Goal: Find specific page/section: Find specific page/section

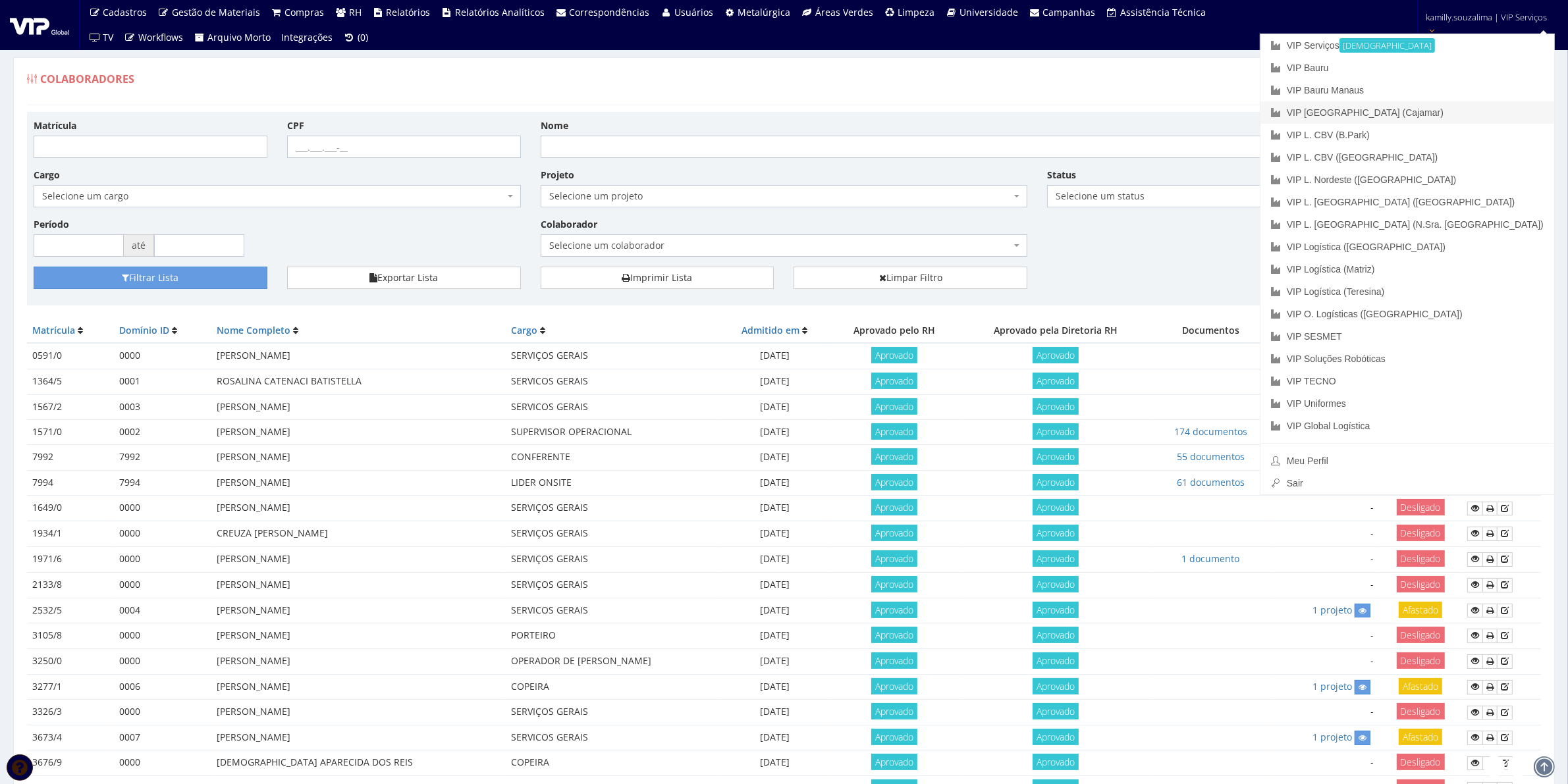
click at [1483, 117] on link "VIP [GEOGRAPHIC_DATA] (Cajamar)" at bounding box center [1407, 112] width 294 height 22
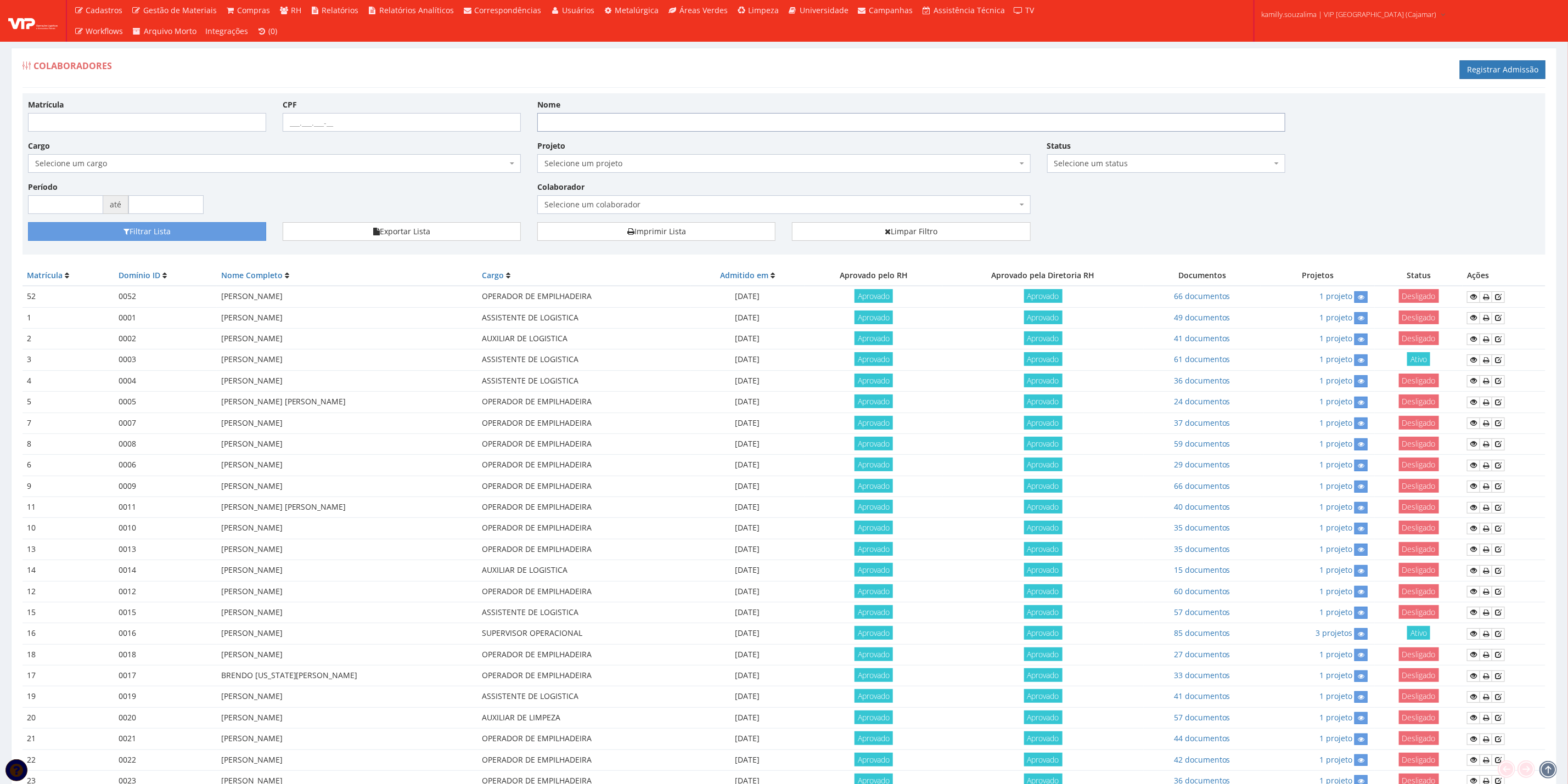
click at [636, 122] on input "Nome" at bounding box center [911, 122] width 748 height 19
click at [213, 125] on input "Matrícula" at bounding box center [147, 122] width 238 height 19
type input "204"
click at [209, 232] on button "Filtrar Lista" at bounding box center [147, 231] width 238 height 19
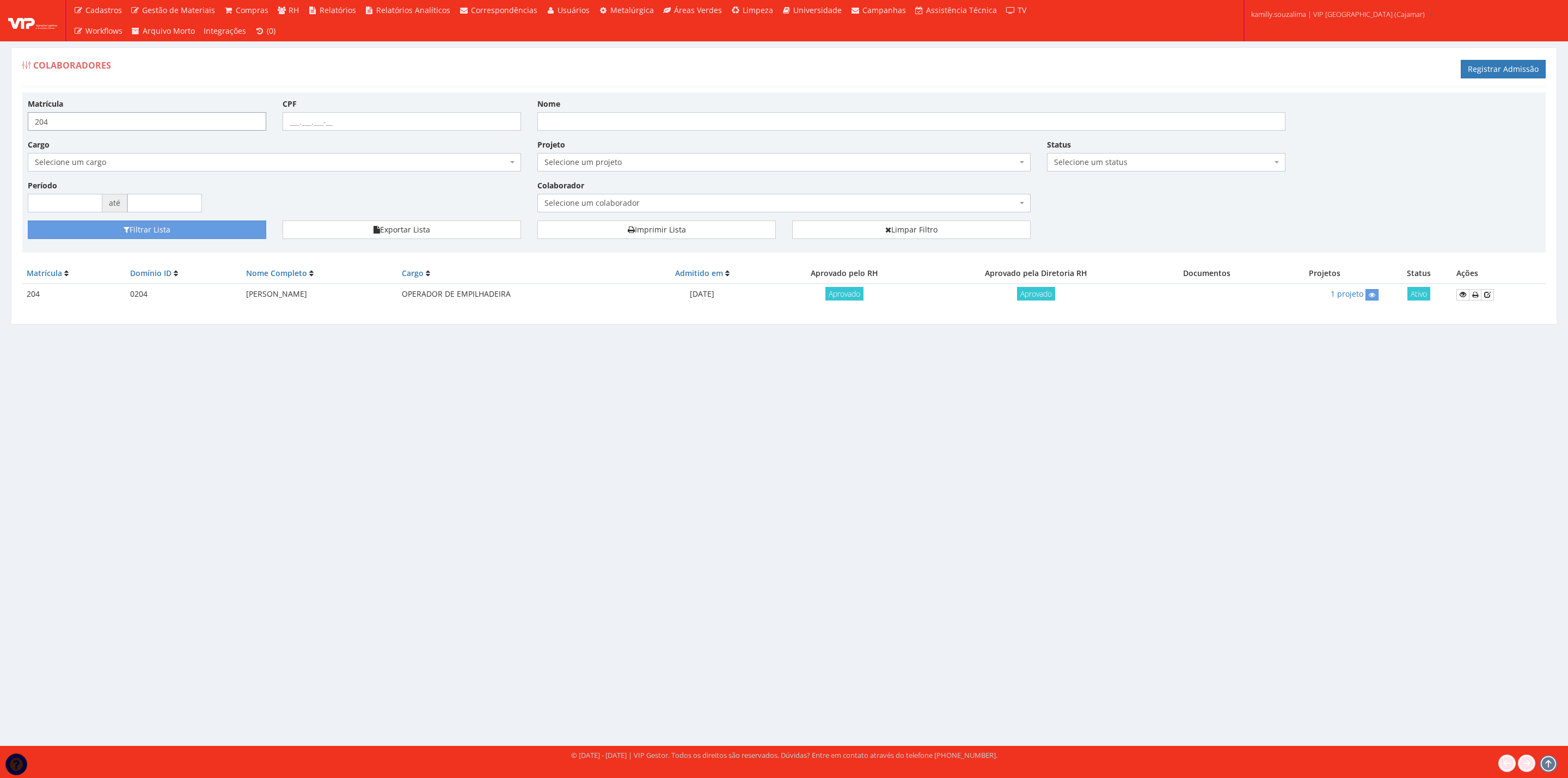
click at [95, 122] on input "204" at bounding box center [147, 121] width 239 height 18
type input "205"
click at [245, 231] on button "Filtrar Lista" at bounding box center [147, 229] width 239 height 18
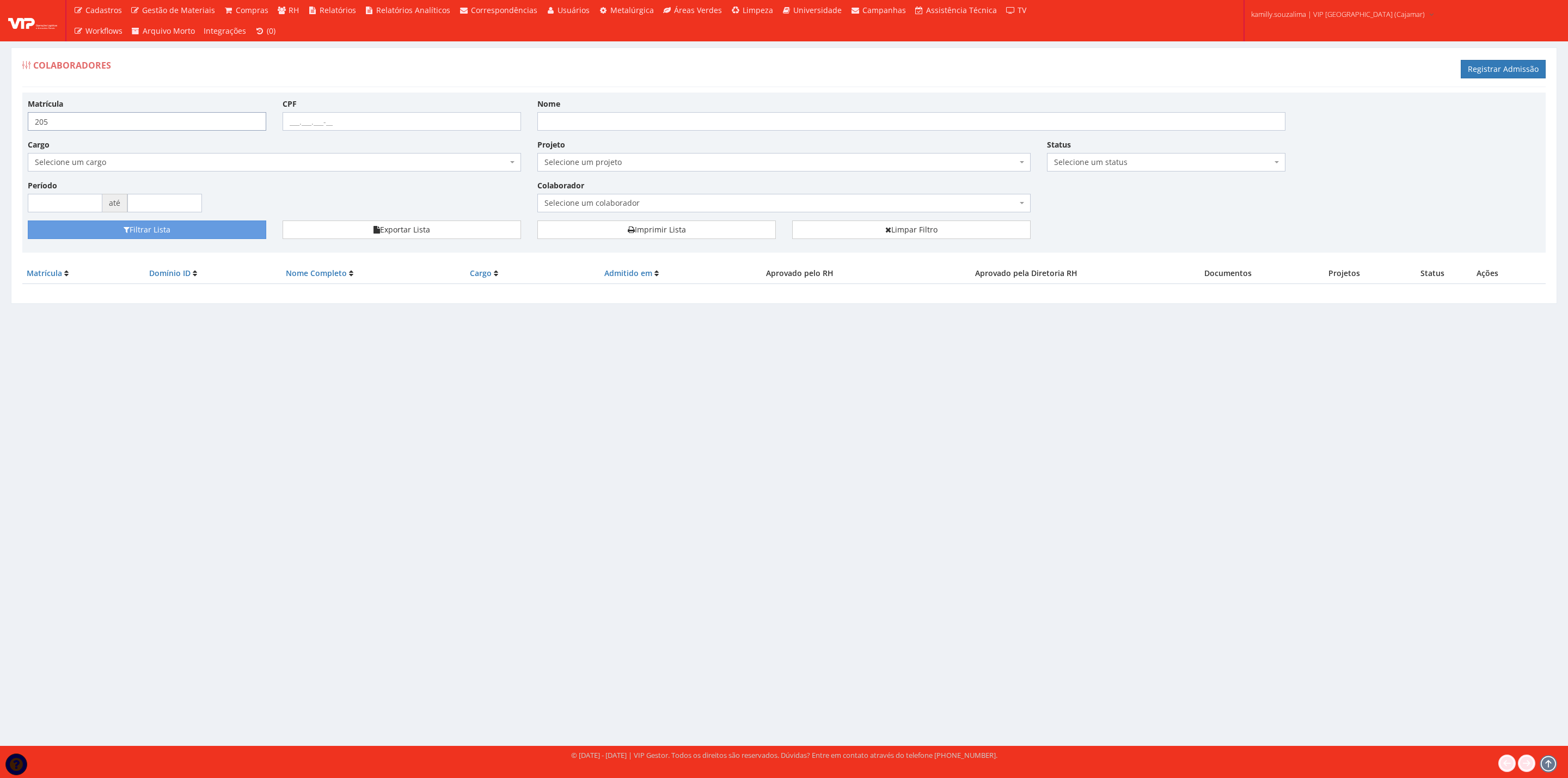
click at [142, 129] on input "205" at bounding box center [147, 121] width 239 height 18
type input "206"
click at [200, 229] on button "Filtrar Lista" at bounding box center [147, 229] width 239 height 18
click at [130, 126] on input "206" at bounding box center [147, 121] width 239 height 18
type input "207"
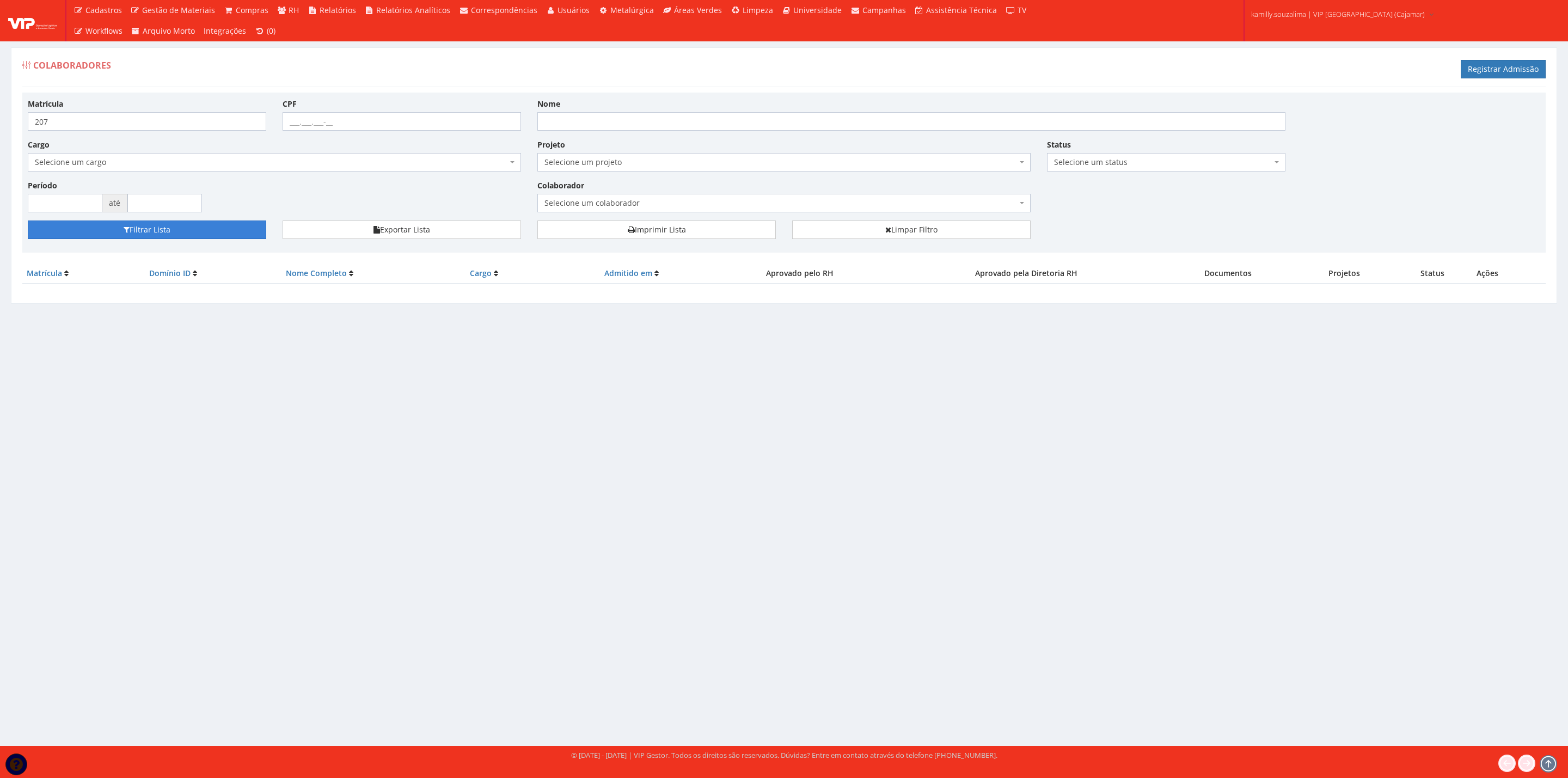
click at [143, 228] on button "Filtrar Lista" at bounding box center [147, 229] width 239 height 18
click at [122, 120] on input "207" at bounding box center [147, 121] width 239 height 18
type input "208"
click at [216, 234] on button "Filtrar Lista" at bounding box center [147, 229] width 239 height 18
drag, startPoint x: 928, startPoint y: 229, endPoint x: 876, endPoint y: 224, distance: 52.2
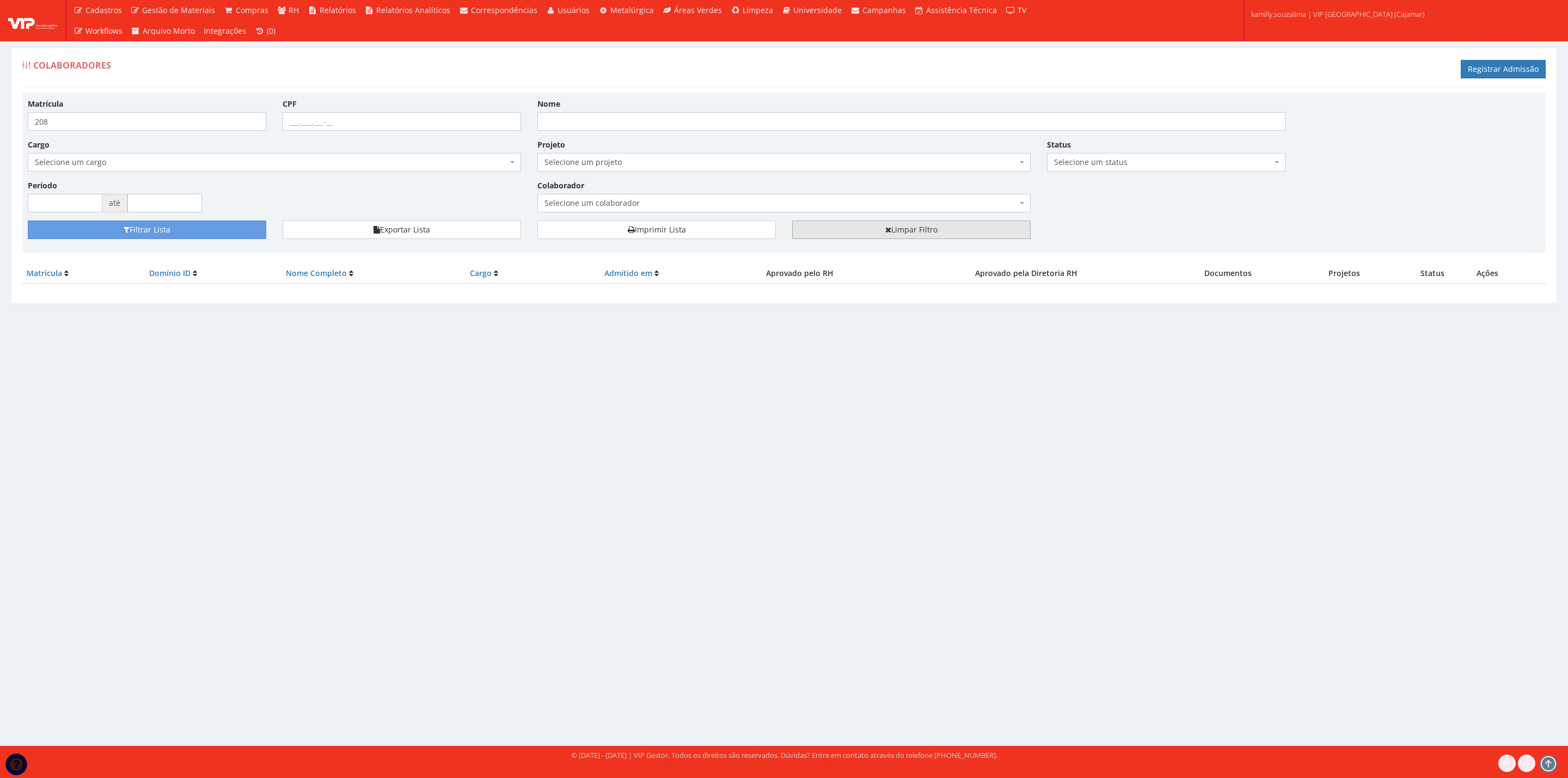
click at [928, 228] on link "Limpar Filtro" at bounding box center [911, 229] width 239 height 18
